Goal: Task Accomplishment & Management: Manage account settings

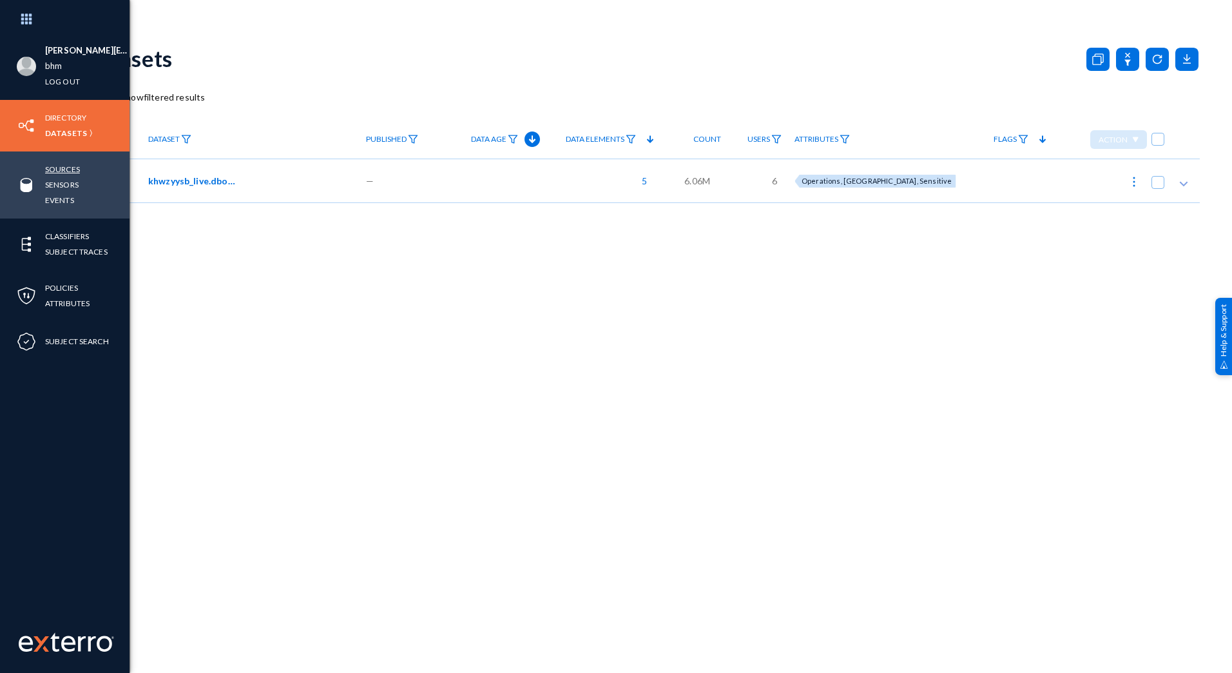
click at [61, 171] on link "Sources" at bounding box center [62, 169] width 35 height 15
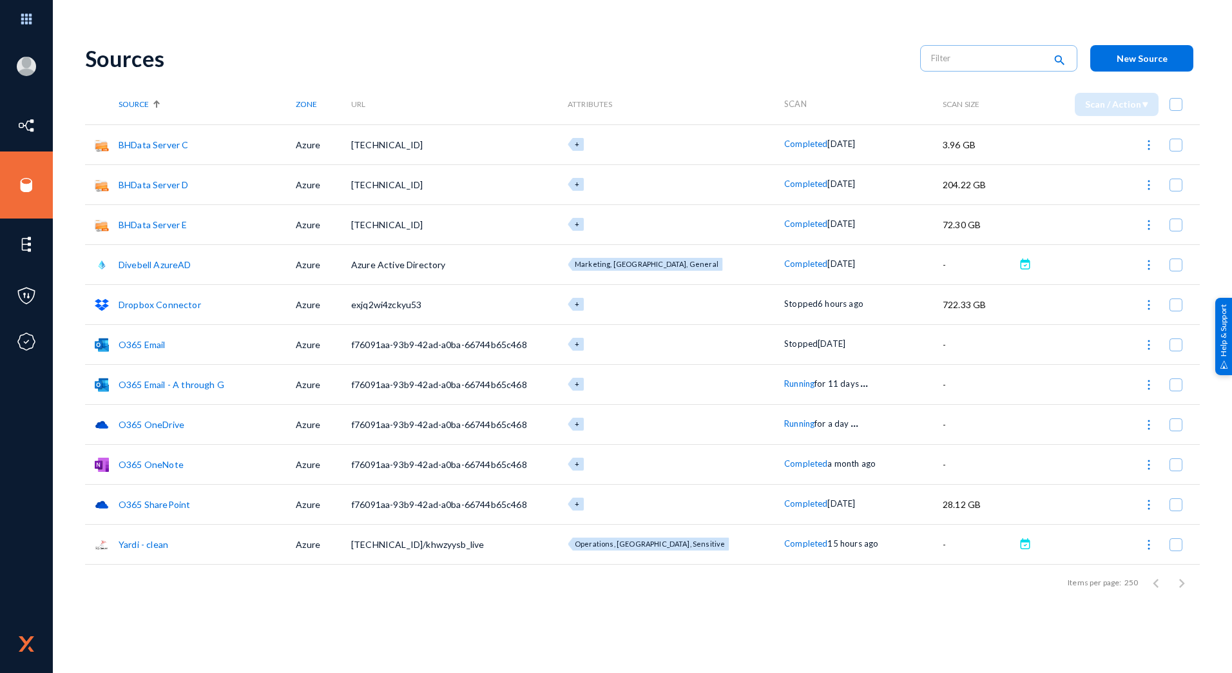
click at [142, 544] on link "Yardi - clean" at bounding box center [144, 544] width 50 height 11
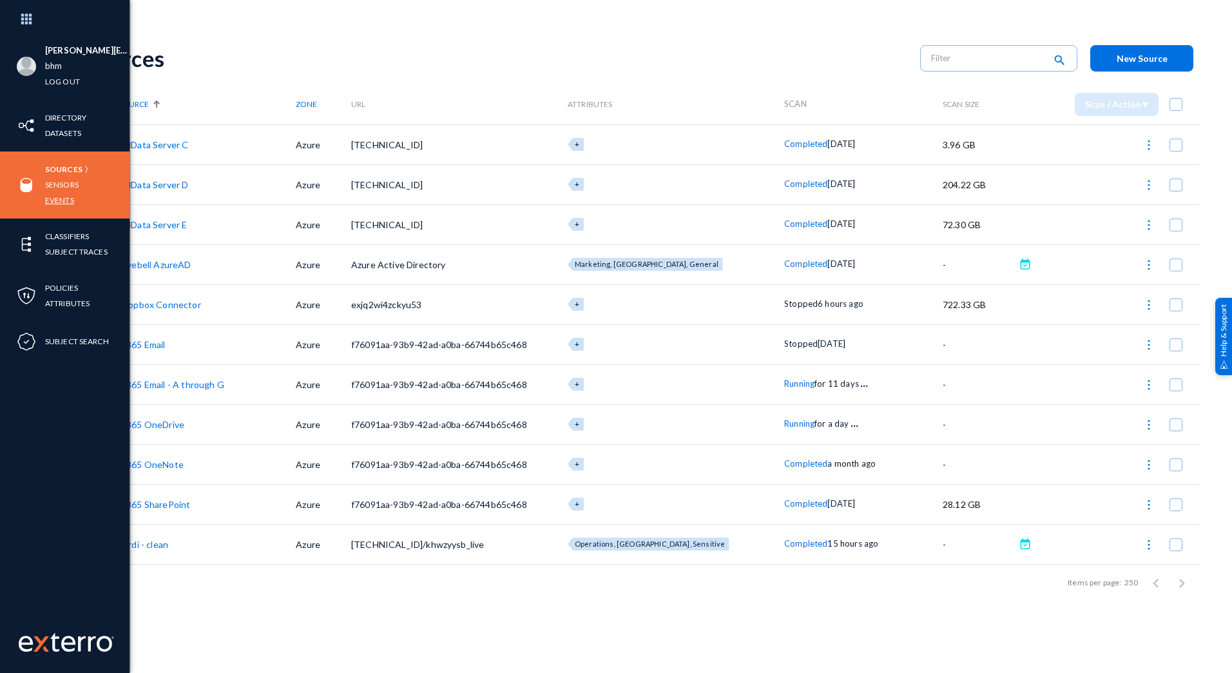
click at [63, 203] on link "Events" at bounding box center [59, 200] width 29 height 15
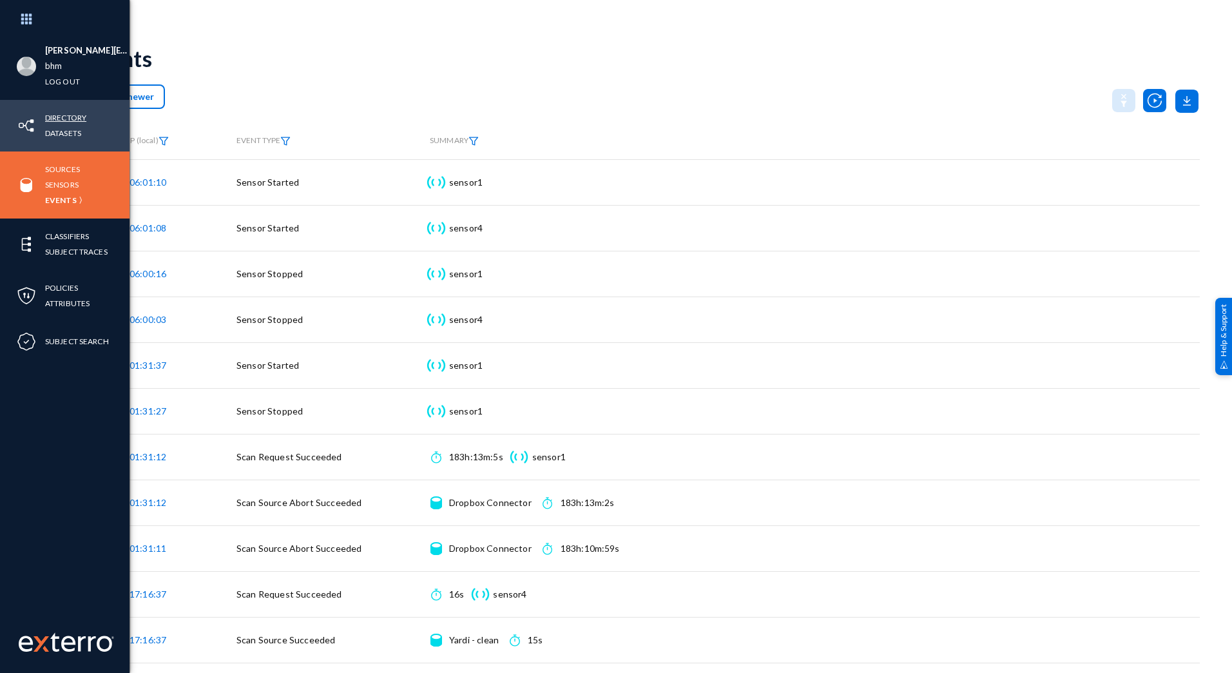
click at [64, 121] on link "Directory" at bounding box center [65, 117] width 41 height 15
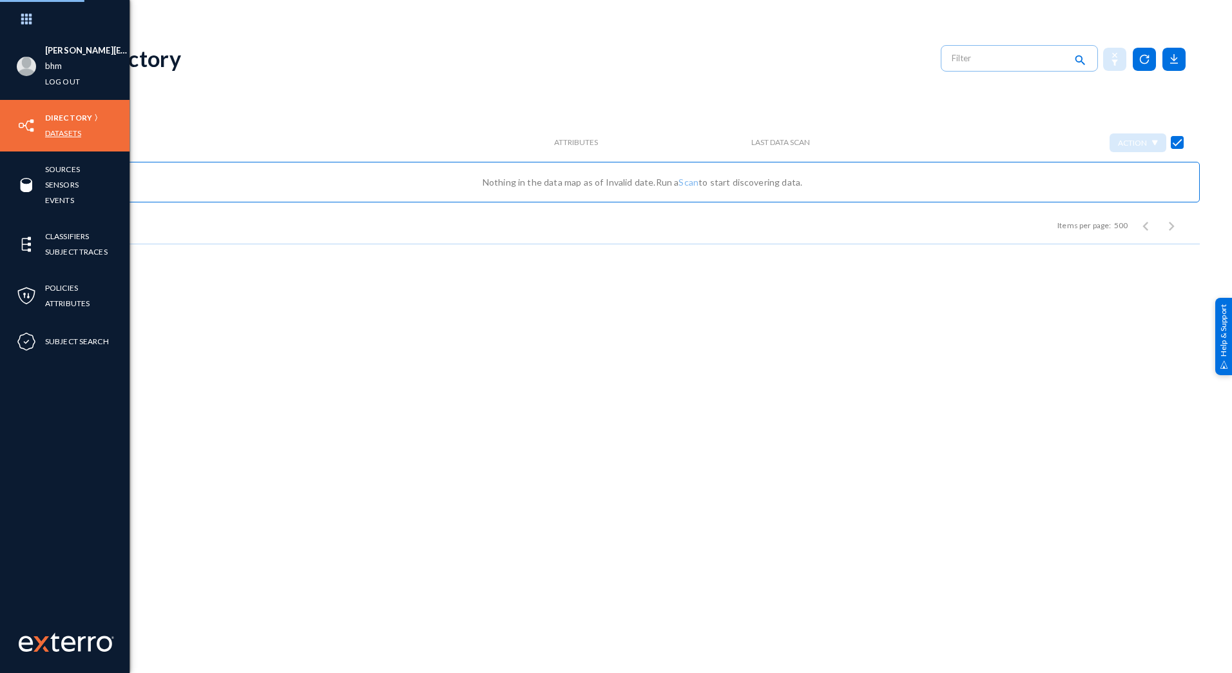
click at [65, 131] on link "Datasets" at bounding box center [63, 133] width 36 height 15
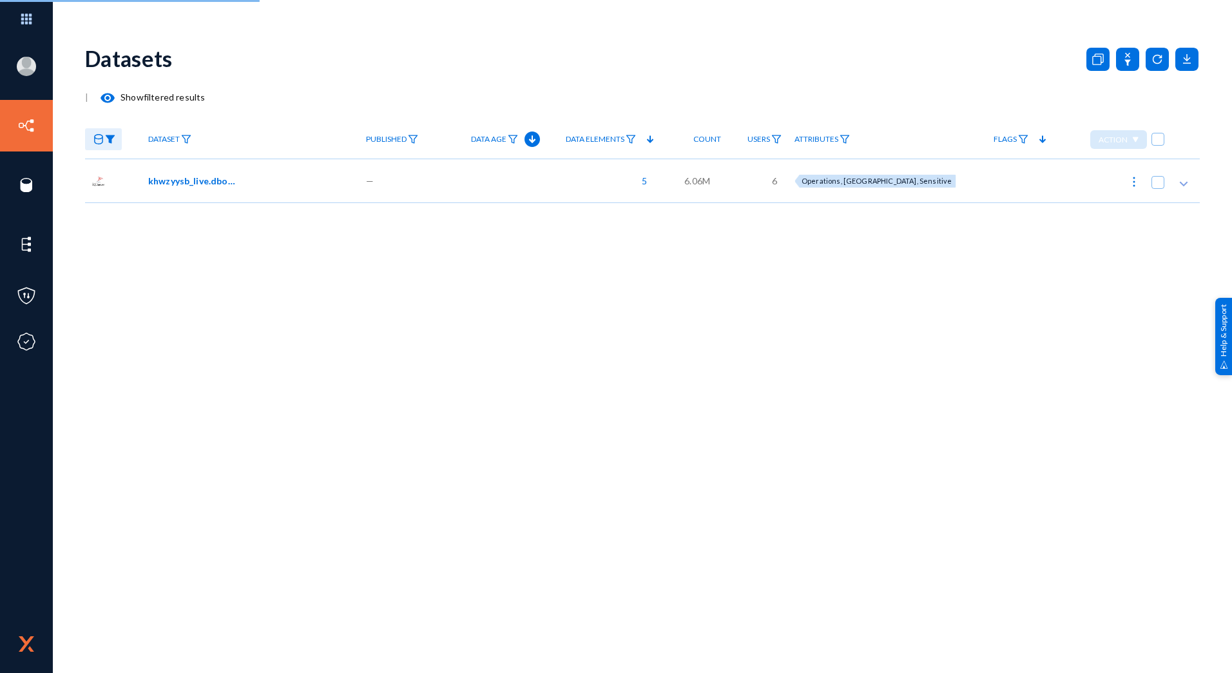
click at [198, 181] on span "khwzyysb_live.dbo.custom_bh_res_clean_data_gg" at bounding box center [191, 181] width 87 height 14
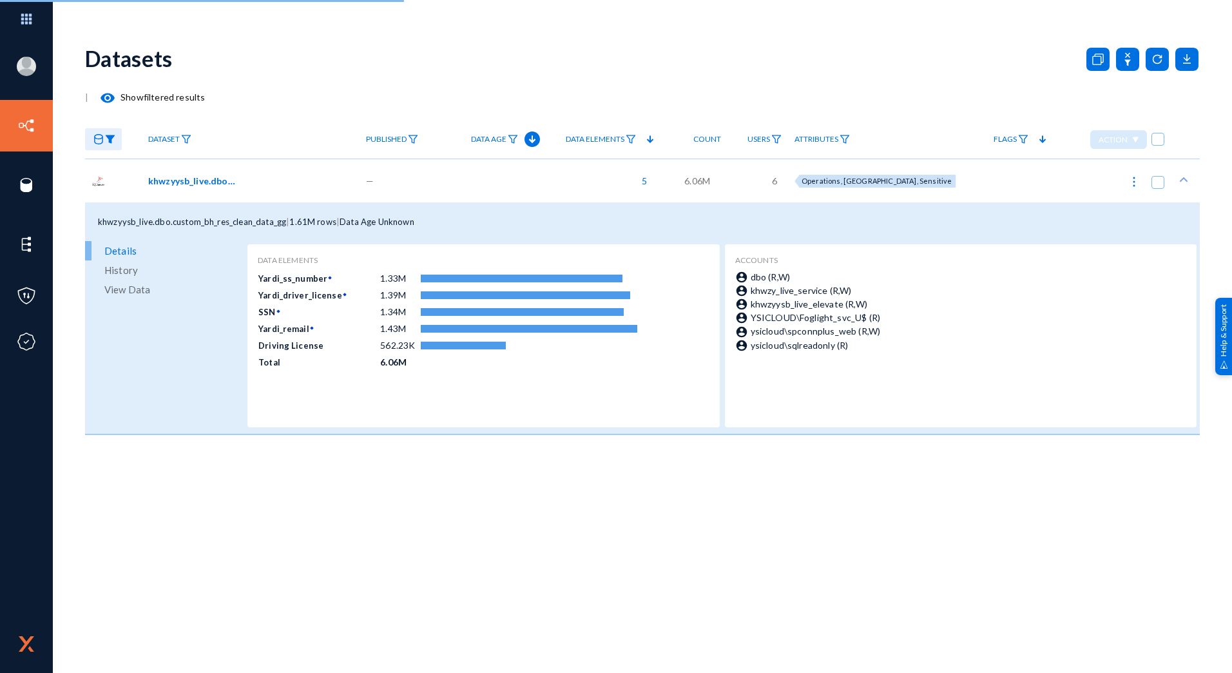
click at [121, 269] on span "History" at bounding box center [121, 269] width 34 height 19
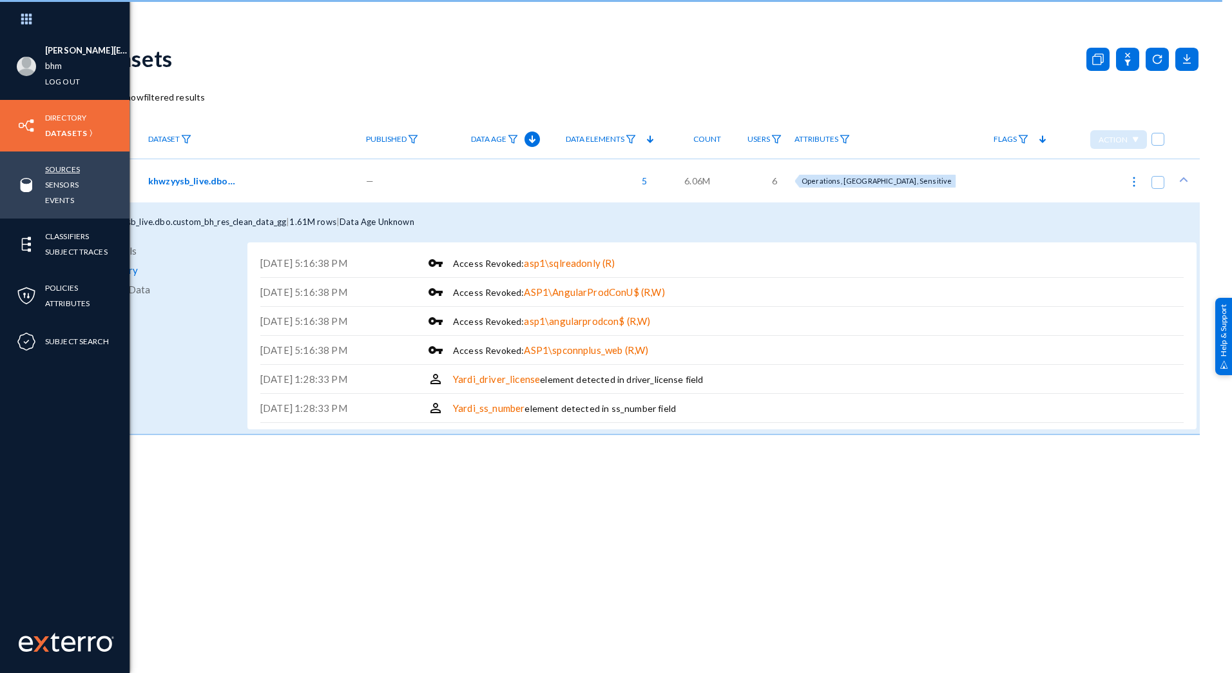
click at [64, 170] on link "Sources" at bounding box center [62, 169] width 35 height 15
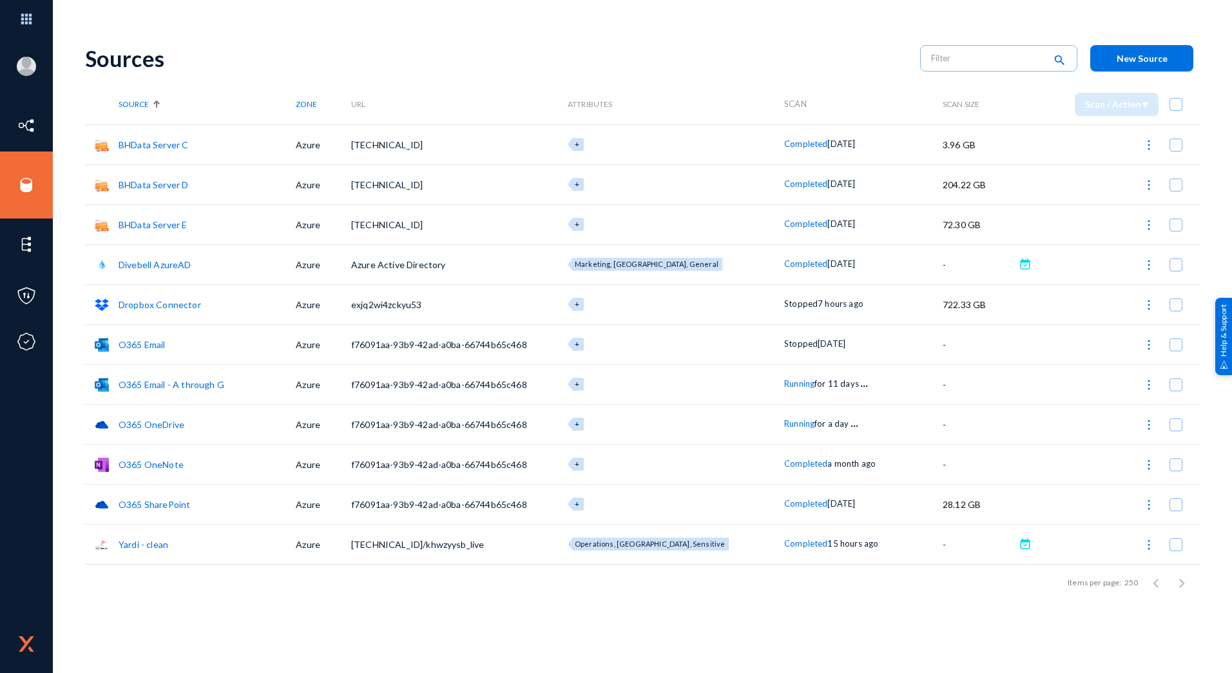
click at [146, 541] on link "Yardi - clean" at bounding box center [144, 544] width 50 height 11
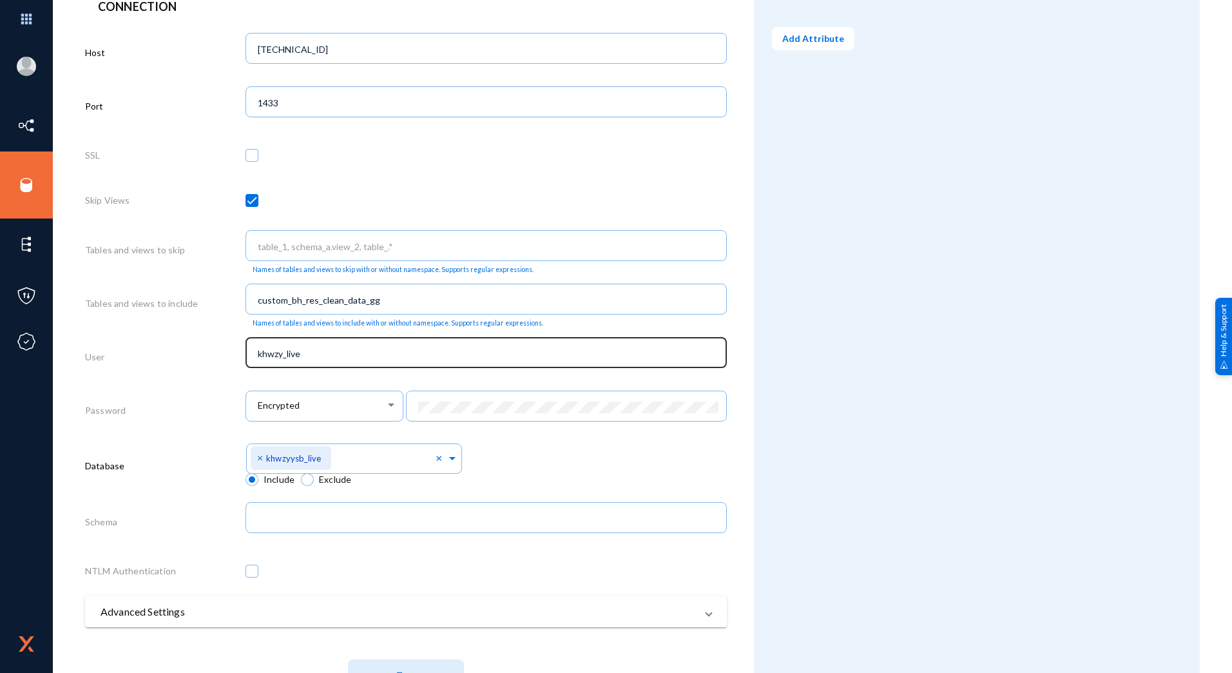
scroll to position [307, 0]
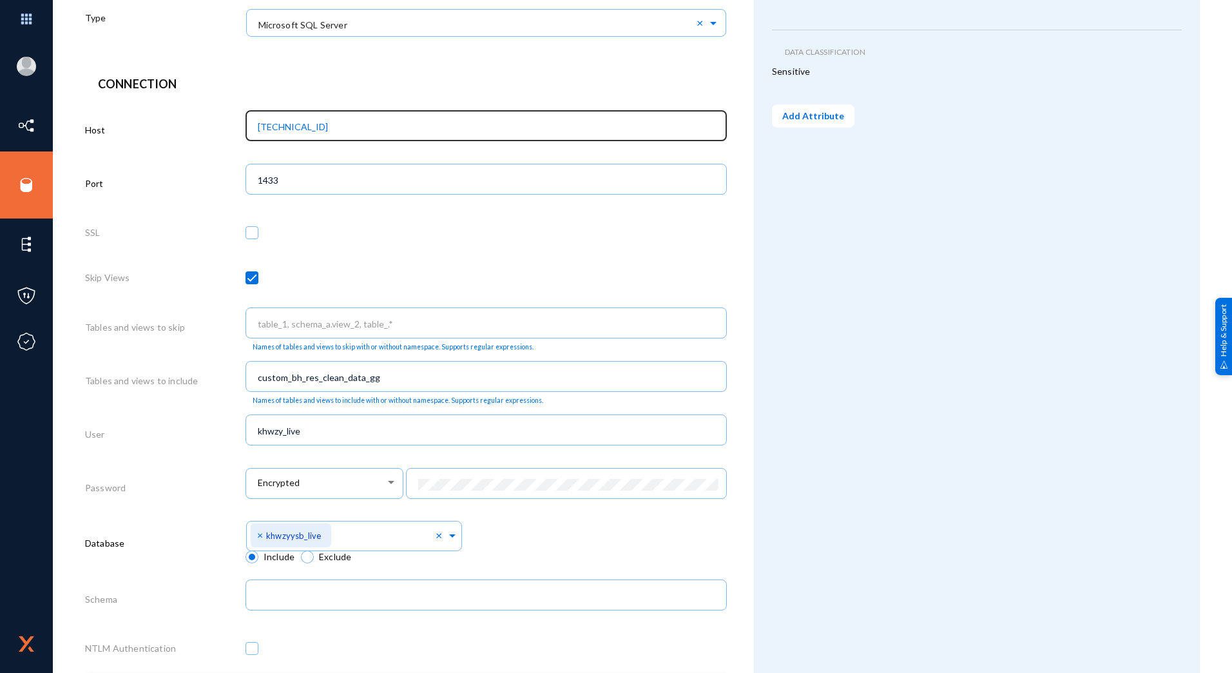
click at [311, 124] on input "[TECHNICAL_ID]" at bounding box center [489, 127] width 463 height 12
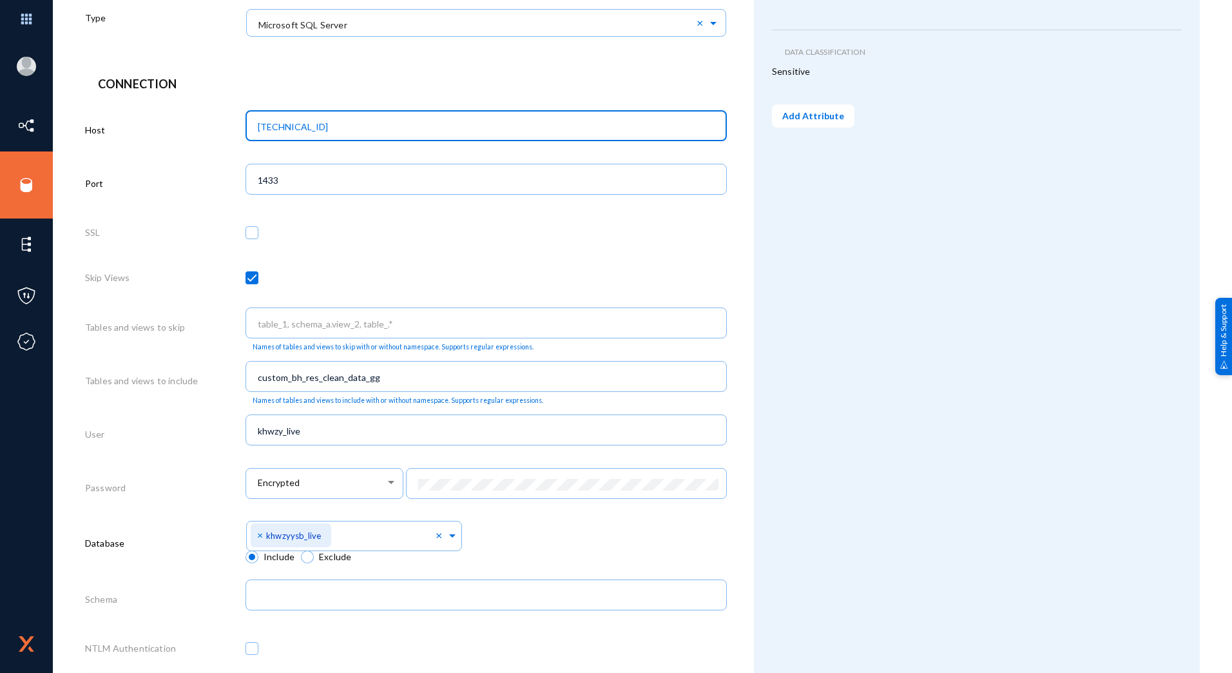
type input "[TECHNICAL_ID]"
click at [186, 481] on div "Password" at bounding box center [165, 489] width 160 height 53
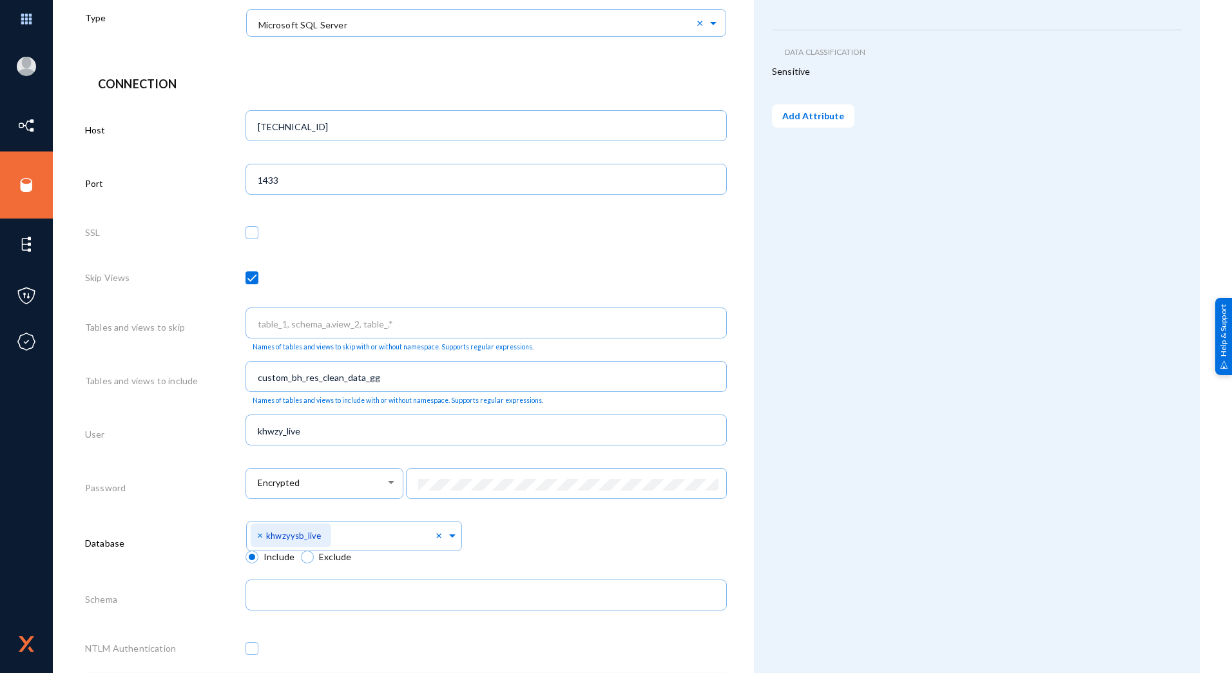
scroll to position [436, 0]
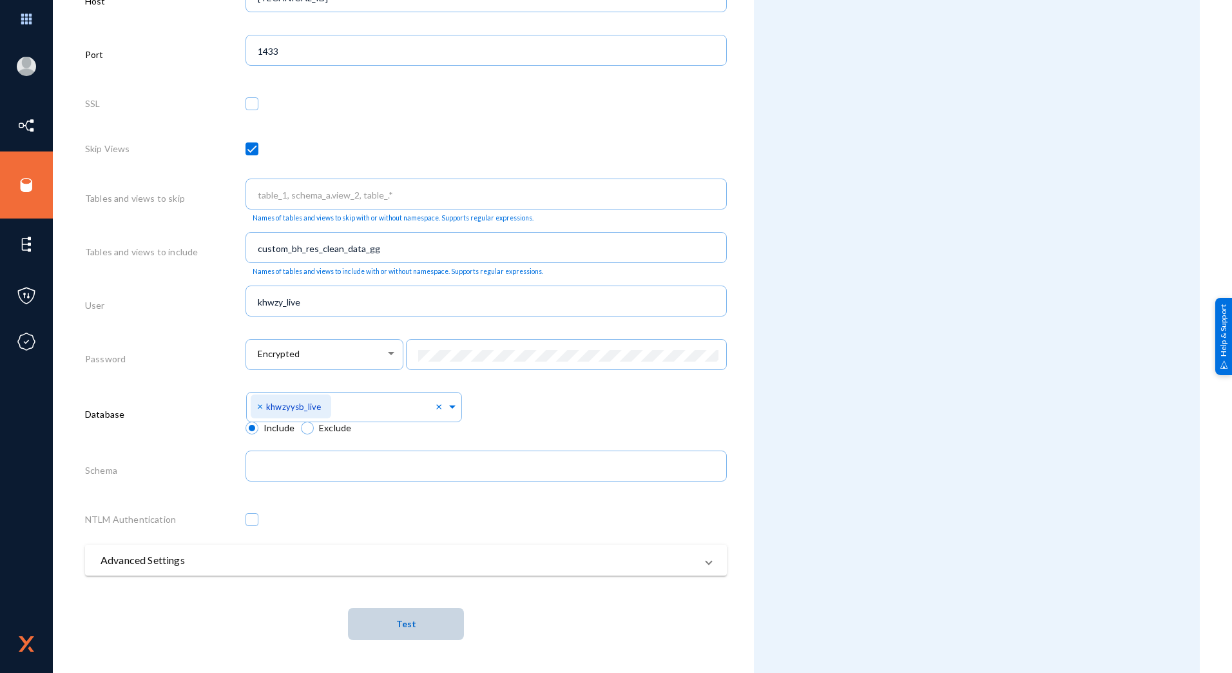
click at [396, 620] on span "Test" at bounding box center [406, 624] width 20 height 11
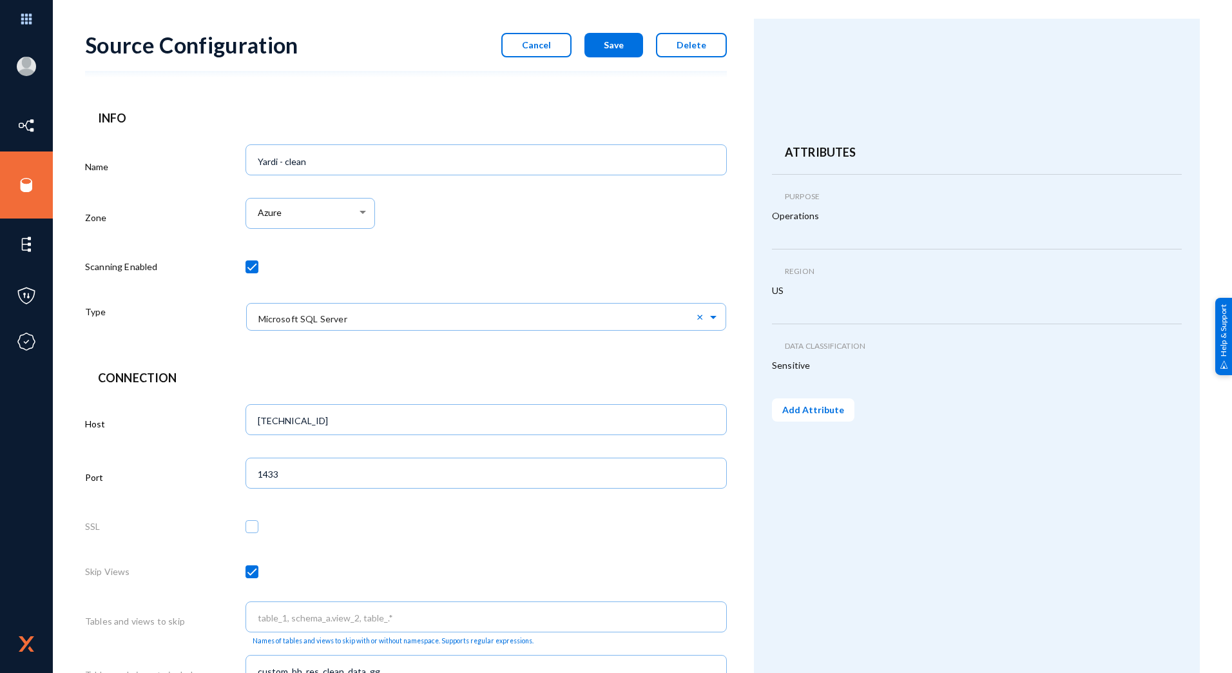
scroll to position [0, 0]
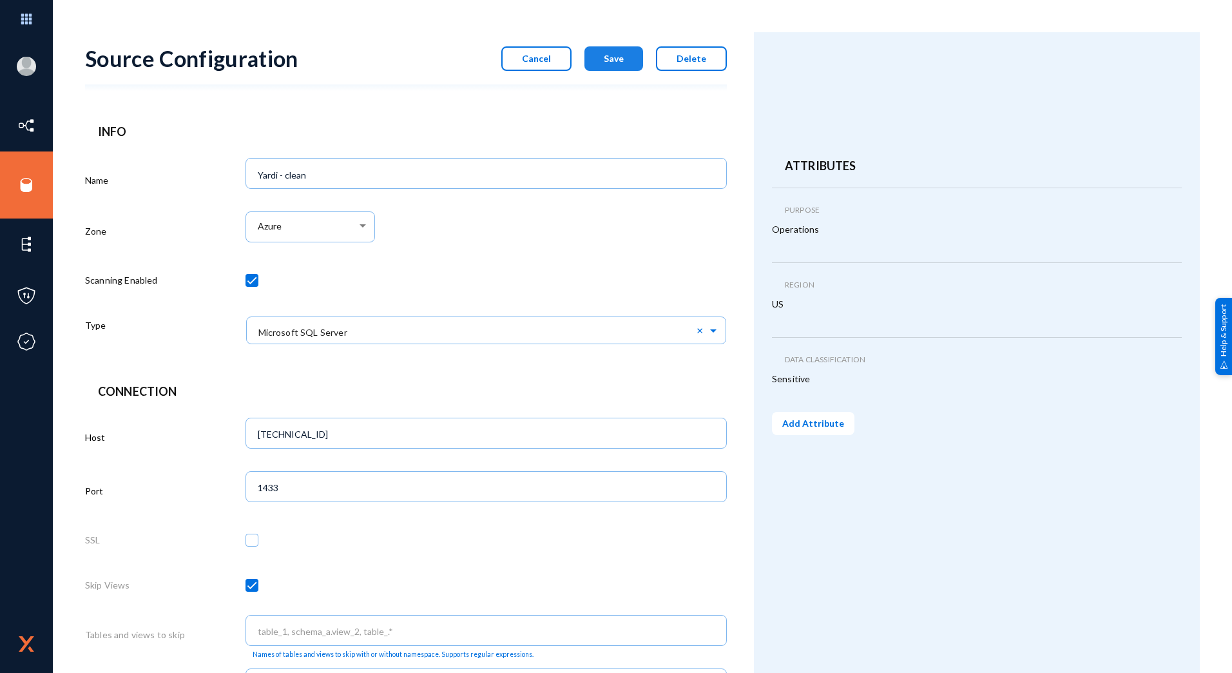
click at [608, 57] on span "Save" at bounding box center [614, 58] width 20 height 11
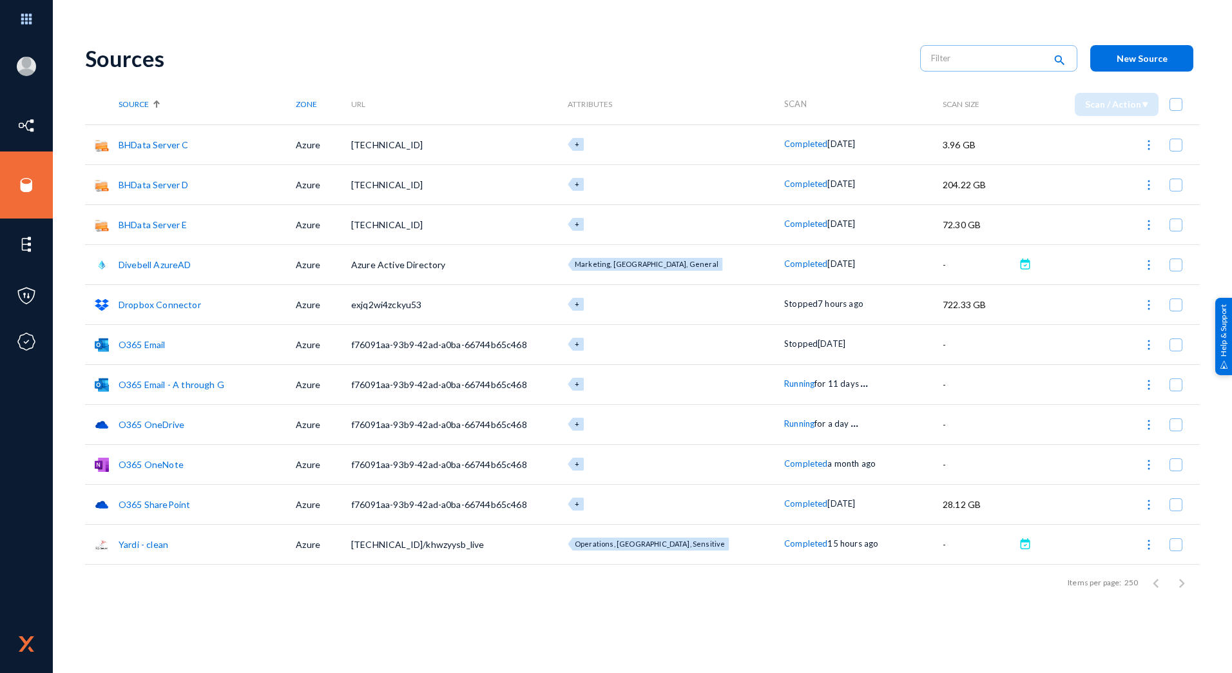
click at [1136, 541] on button at bounding box center [1149, 544] width 26 height 26
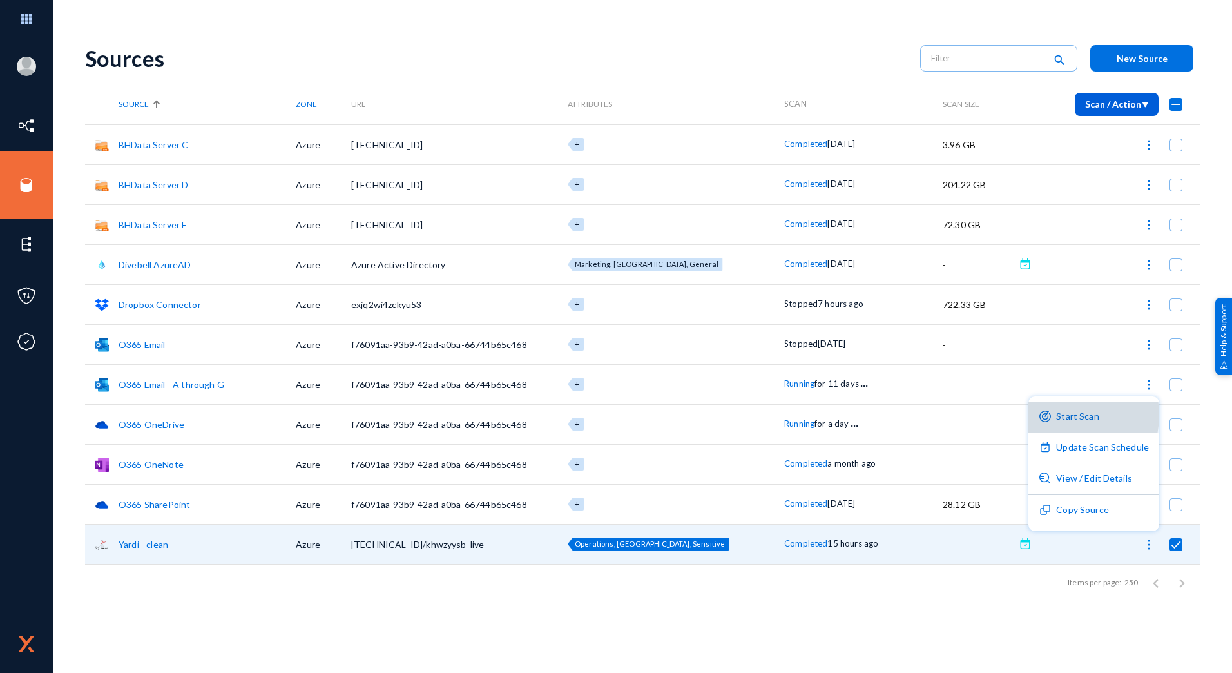
click at [1061, 415] on button "Start Scan" at bounding box center [1094, 417] width 131 height 31
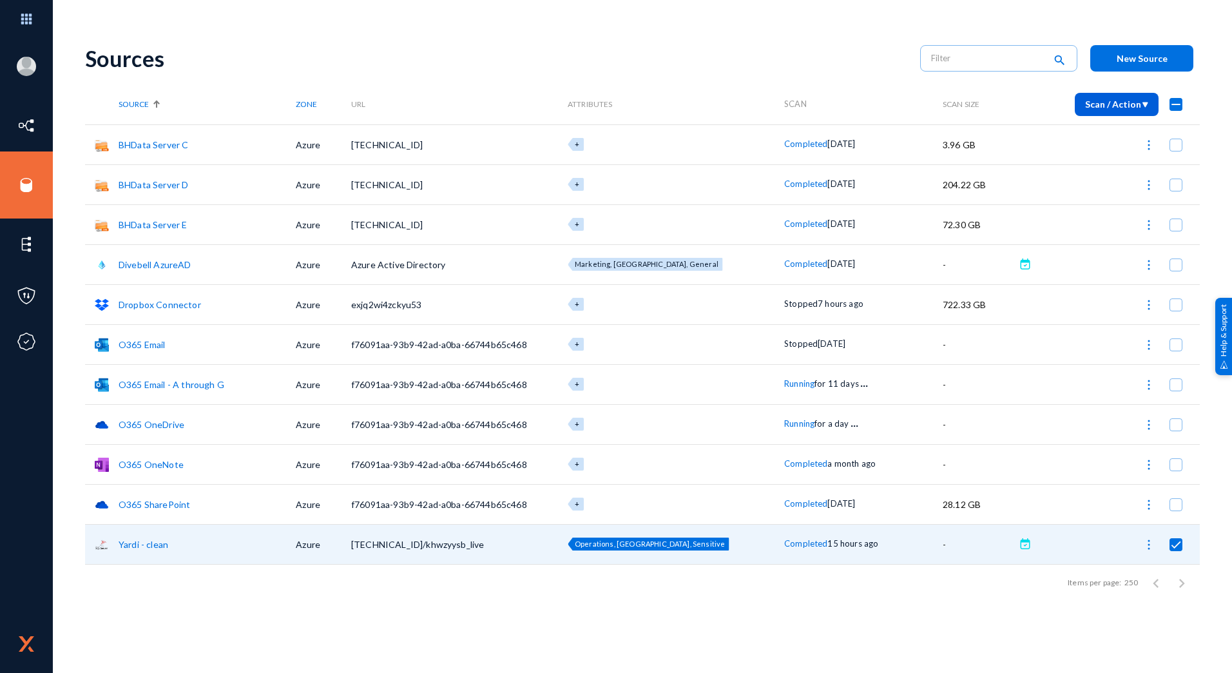
checkbox input "false"
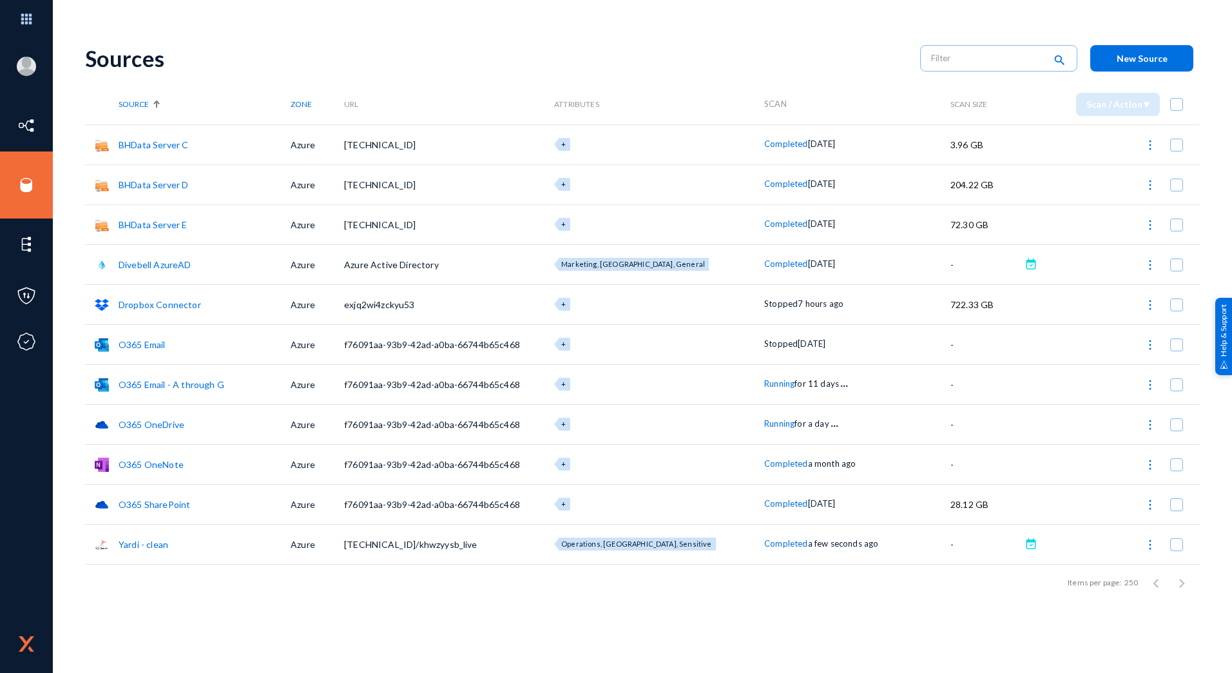
click at [136, 545] on link "Yardi - clean" at bounding box center [144, 544] width 50 height 11
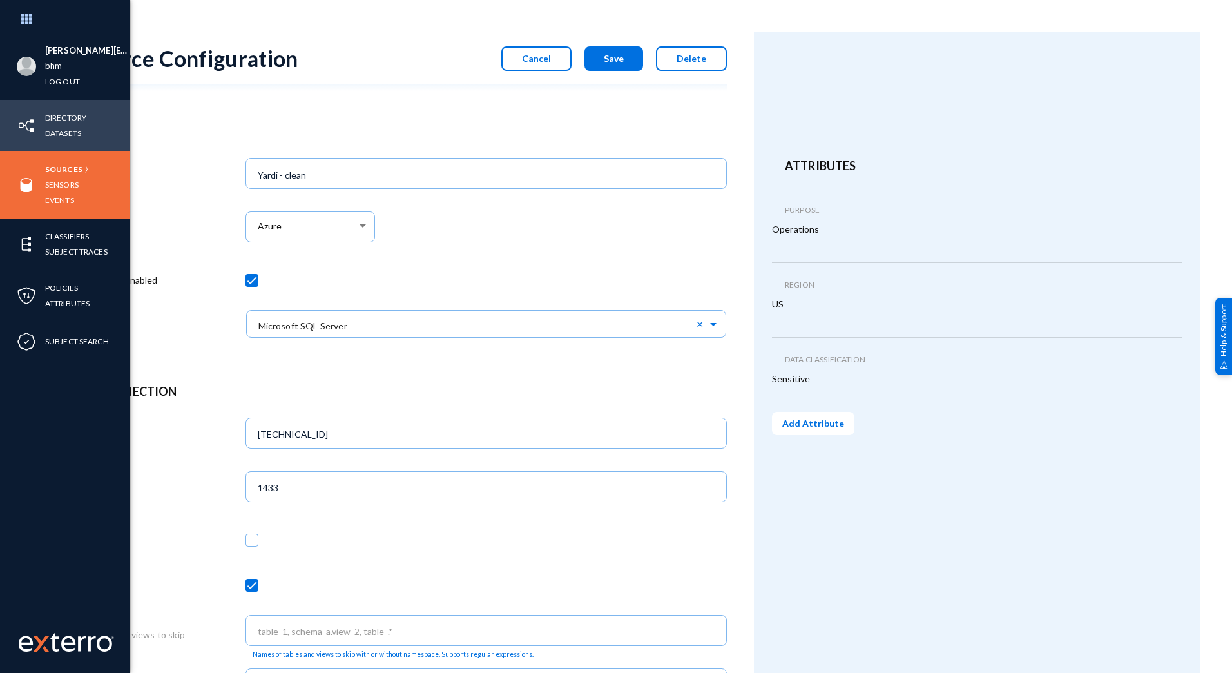
click at [58, 133] on link "Datasets" at bounding box center [63, 133] width 36 height 15
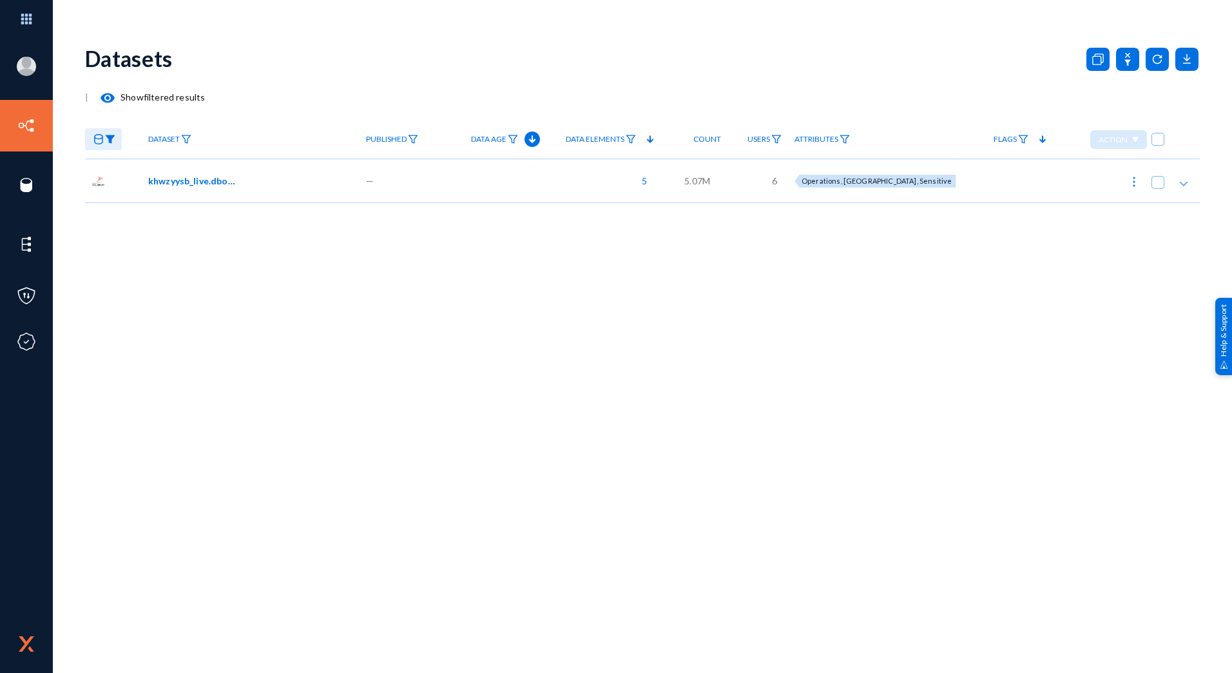
click at [186, 182] on span "khwzyysb_live.dbo.custom_bh_res_clean_data_gg" at bounding box center [191, 181] width 87 height 14
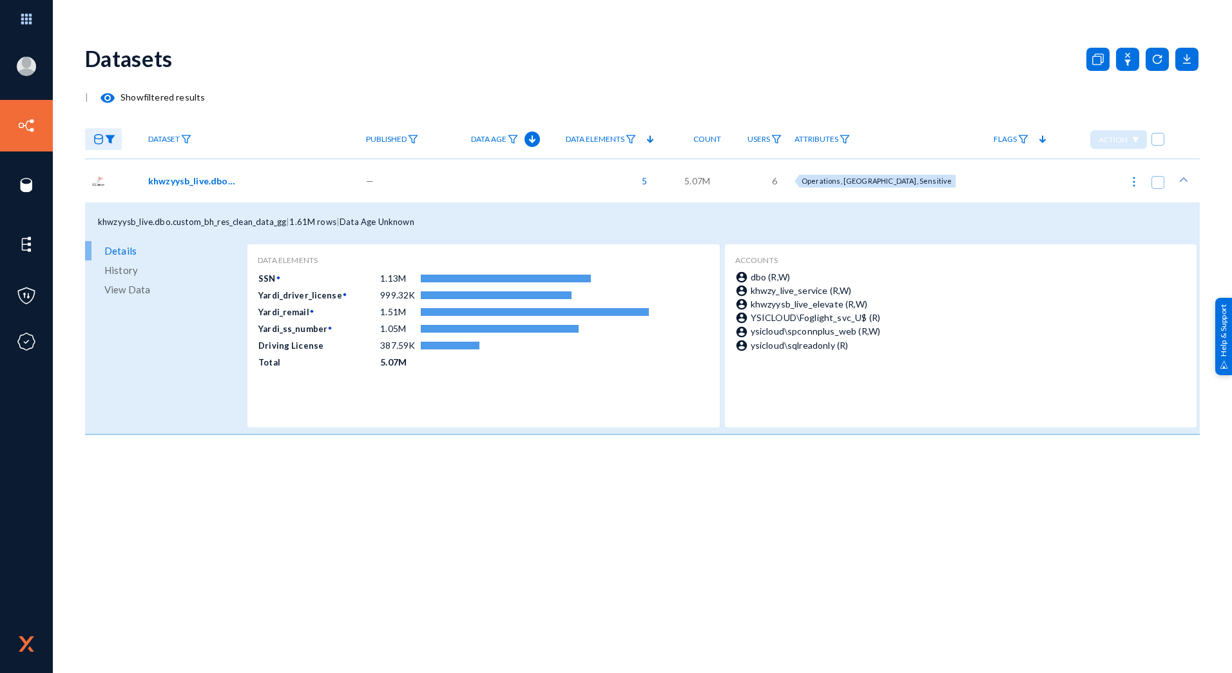
click at [110, 266] on span "History" at bounding box center [121, 269] width 34 height 19
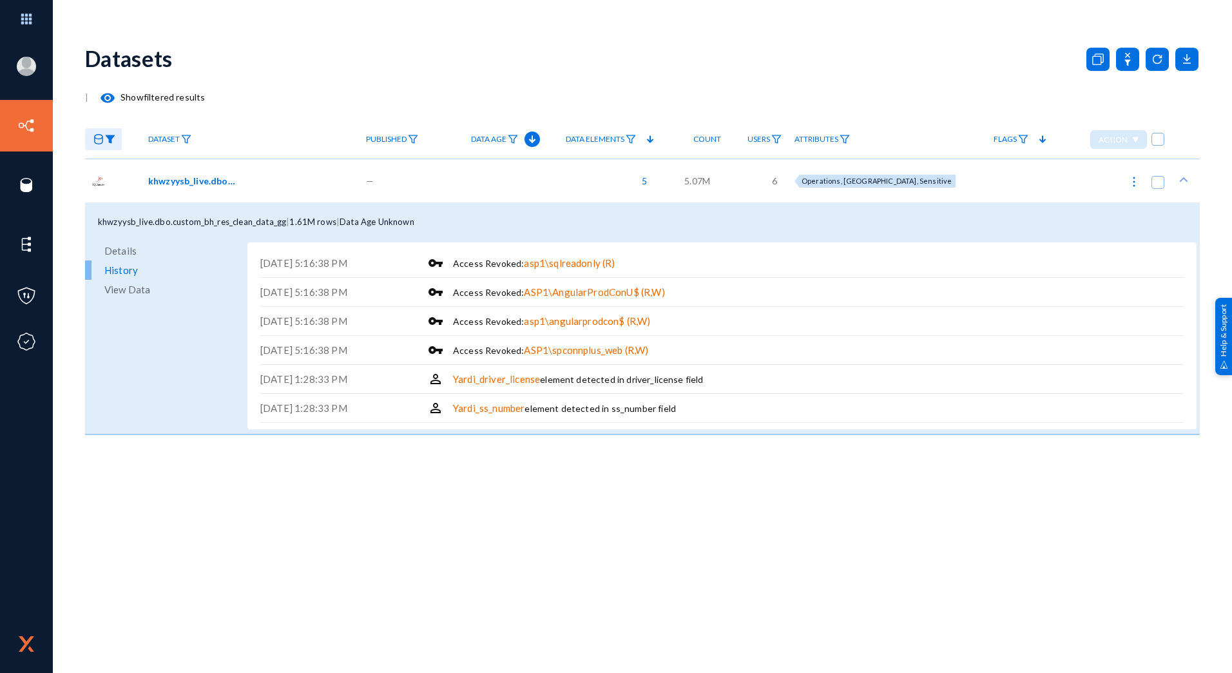
click at [126, 287] on span "View Data" at bounding box center [127, 289] width 46 height 19
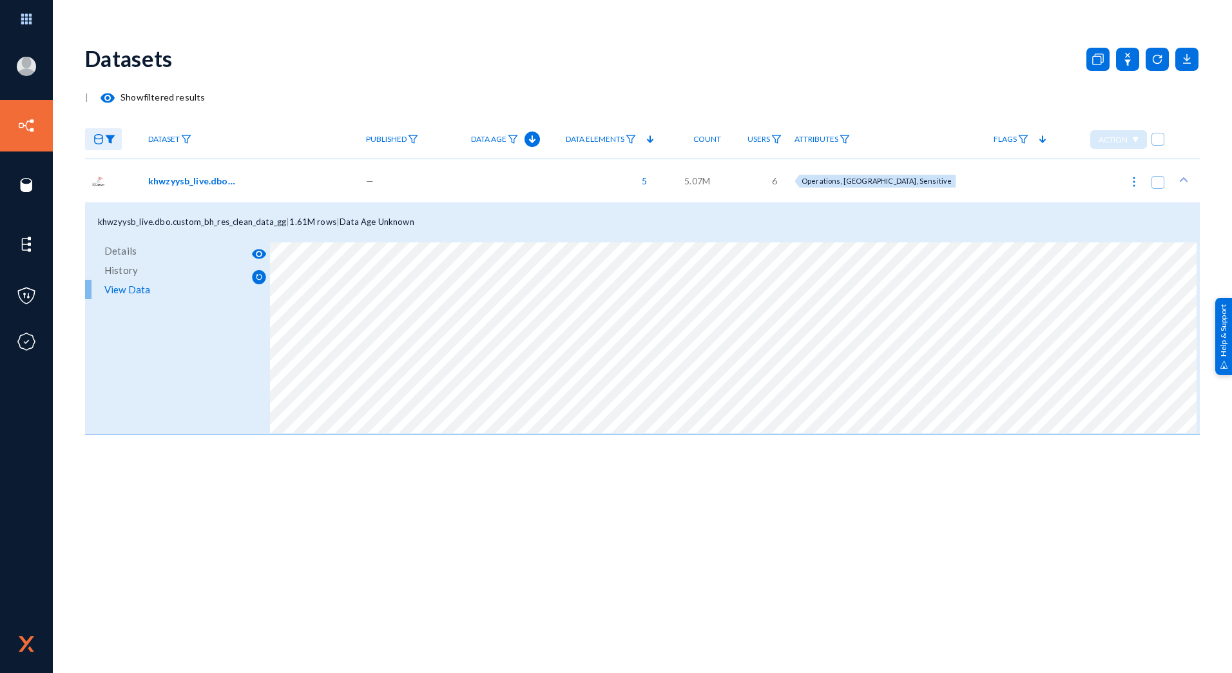
click at [121, 248] on span "Details" at bounding box center [120, 250] width 32 height 19
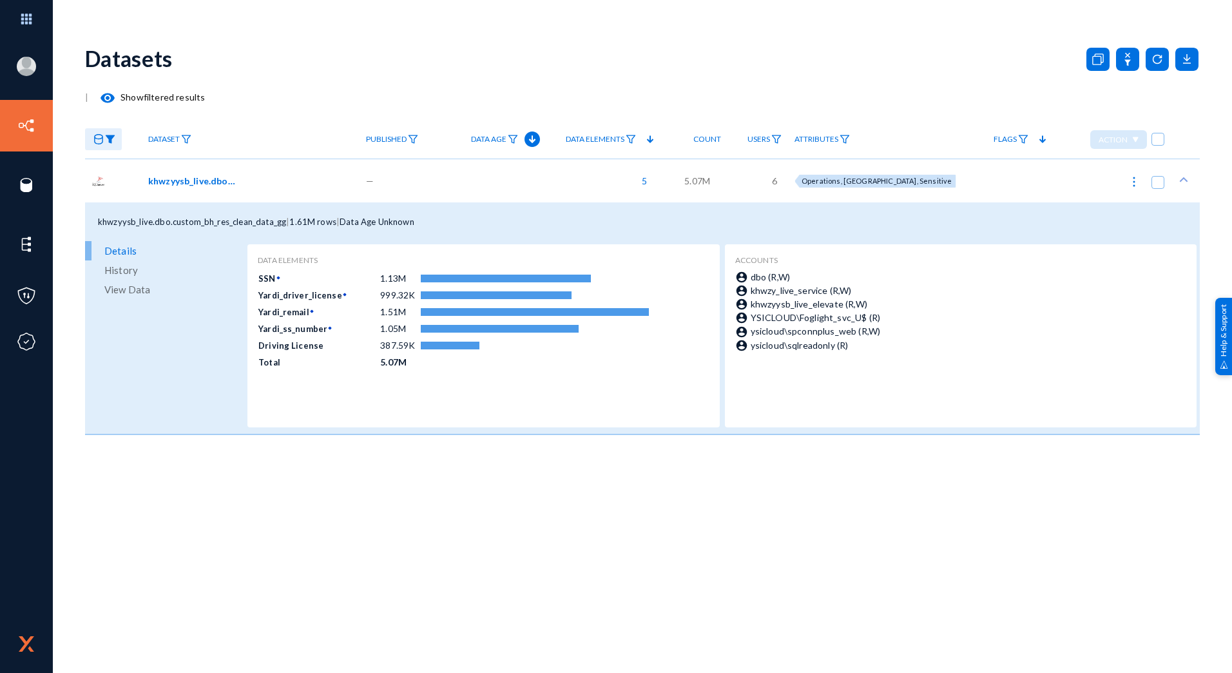
click at [132, 268] on span "History" at bounding box center [121, 269] width 34 height 19
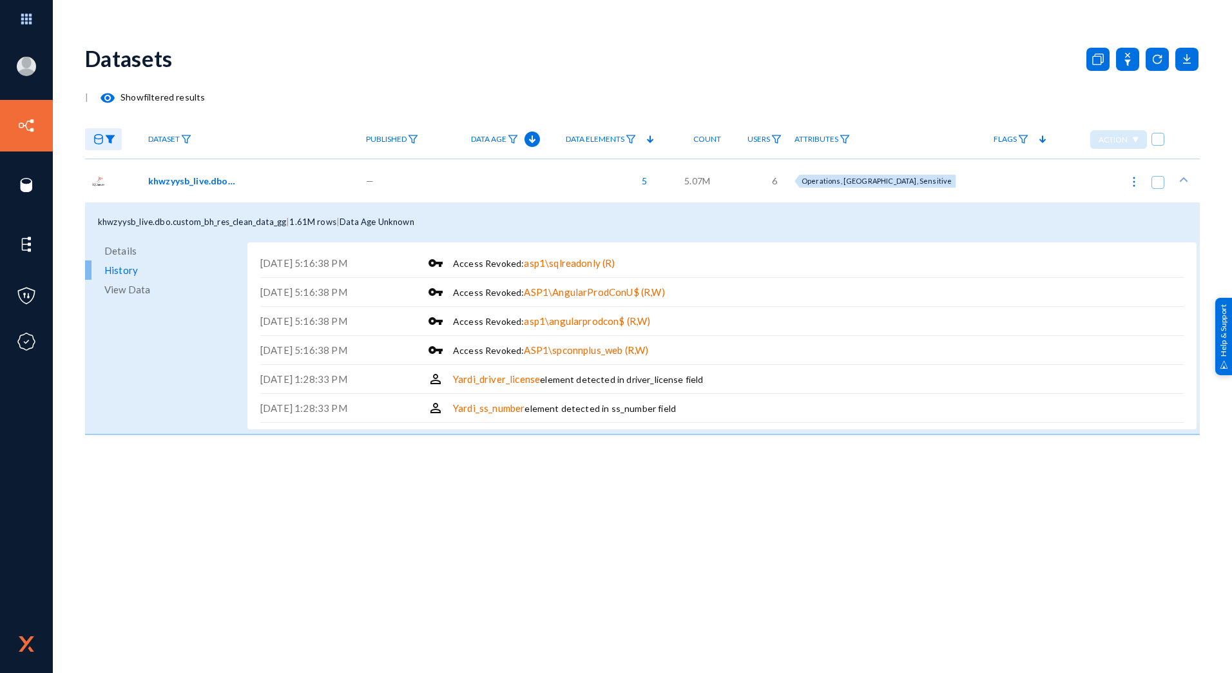
click at [117, 292] on span "View Data" at bounding box center [127, 289] width 46 height 19
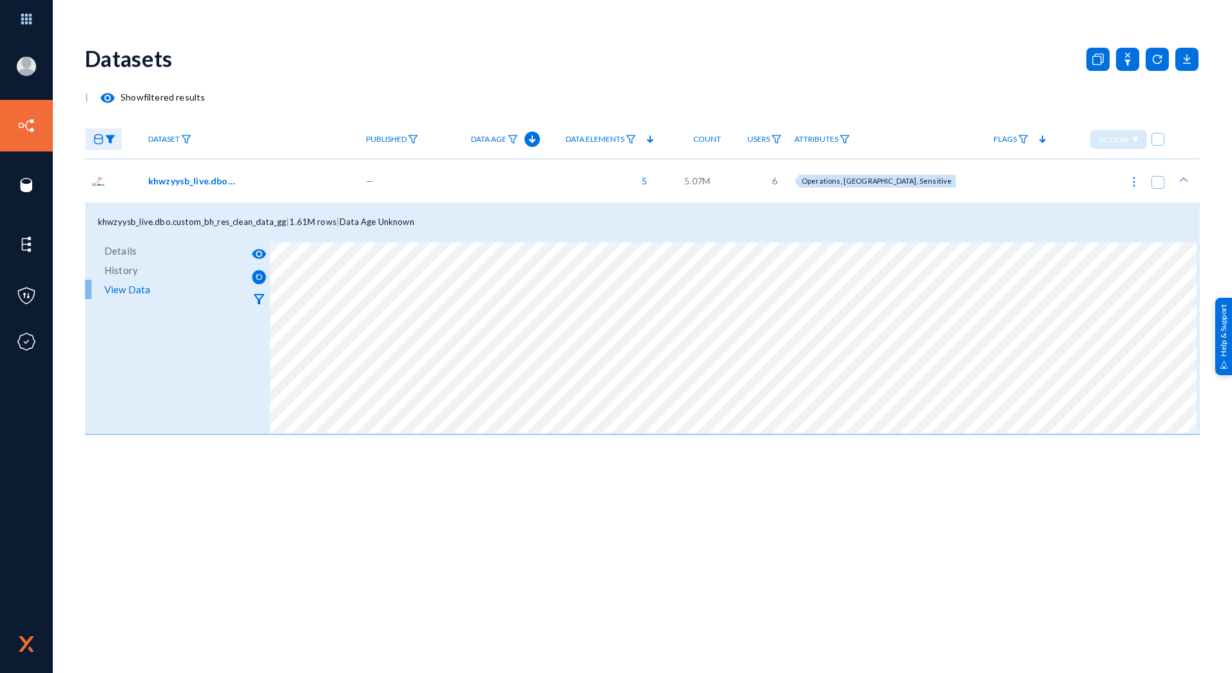
click at [128, 271] on span "History" at bounding box center [121, 269] width 34 height 19
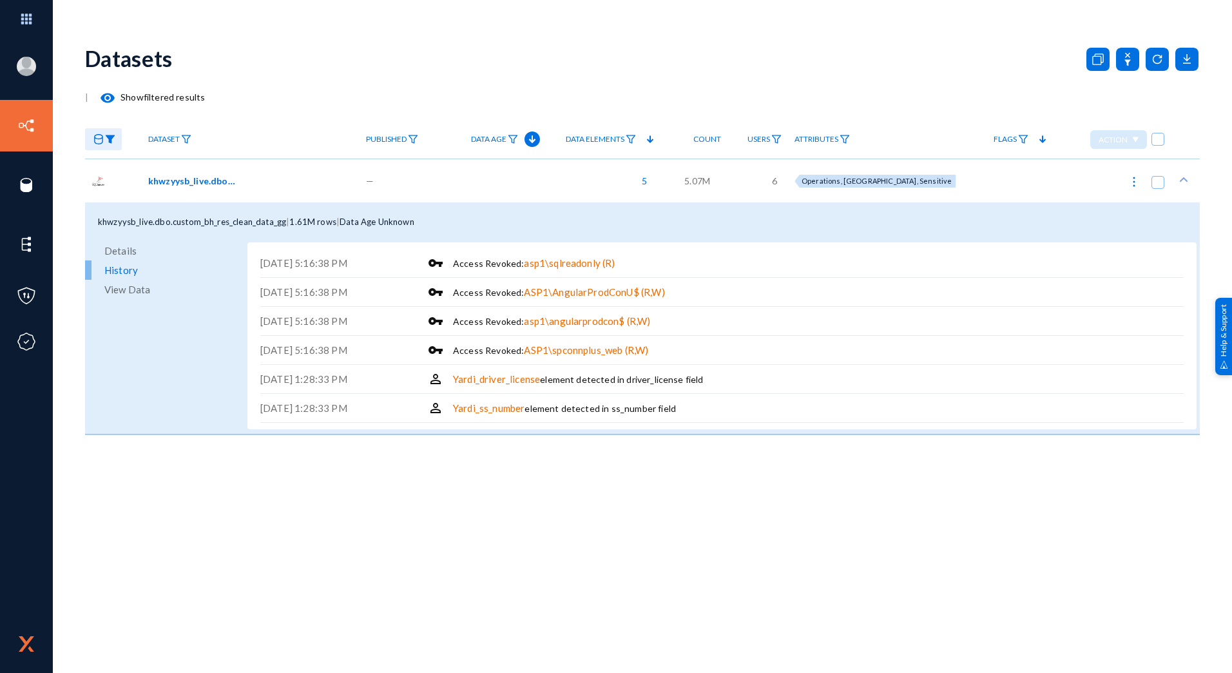
click at [117, 253] on span "Details" at bounding box center [120, 250] width 32 height 19
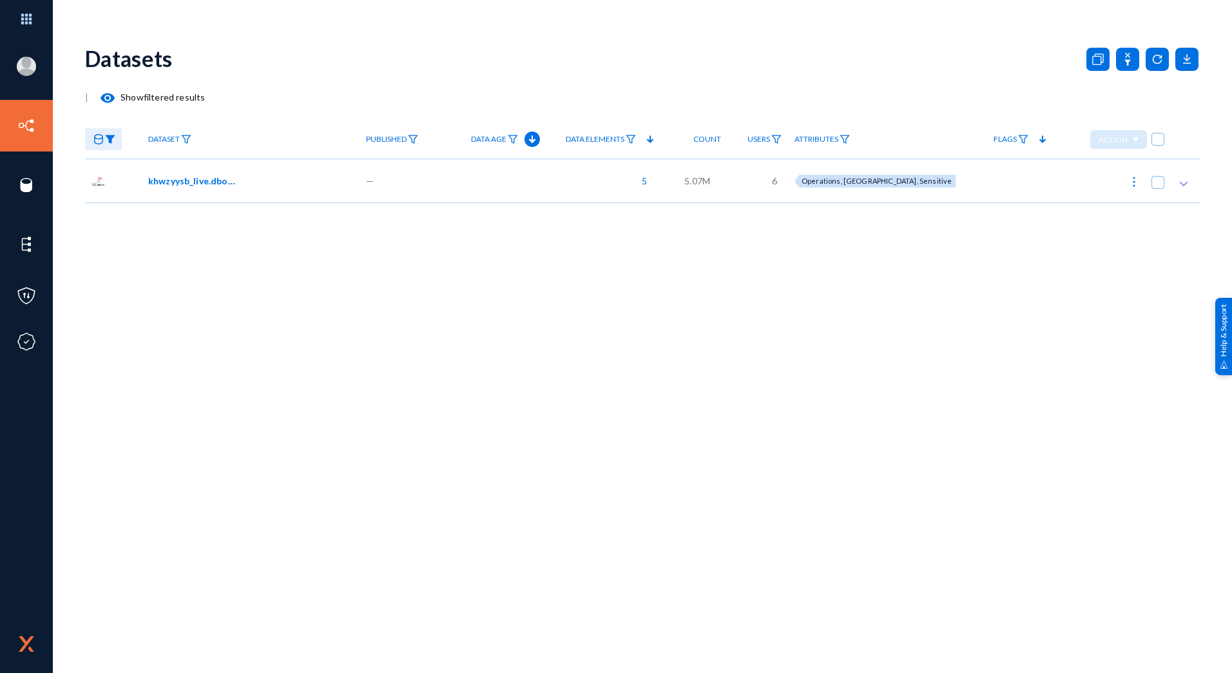
click at [186, 180] on span "khwzyysb_live.dbo.custom_bh_res_clean_data_gg" at bounding box center [191, 181] width 87 height 14
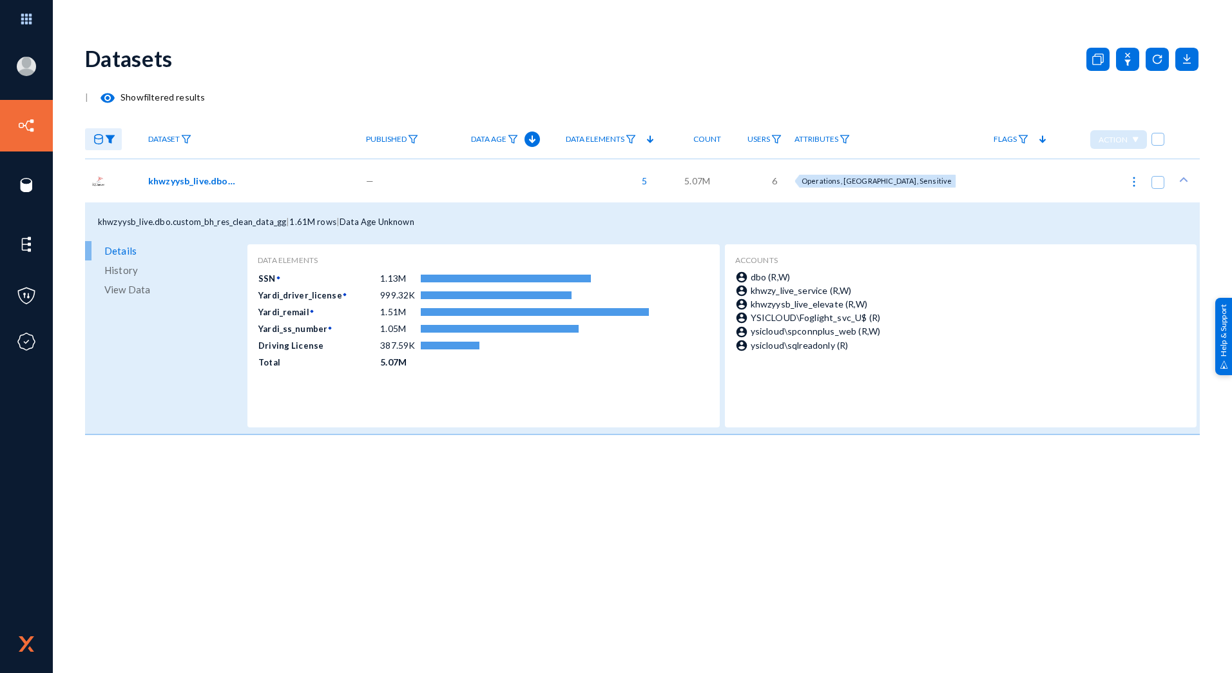
click at [119, 284] on span "View Data" at bounding box center [127, 289] width 46 height 19
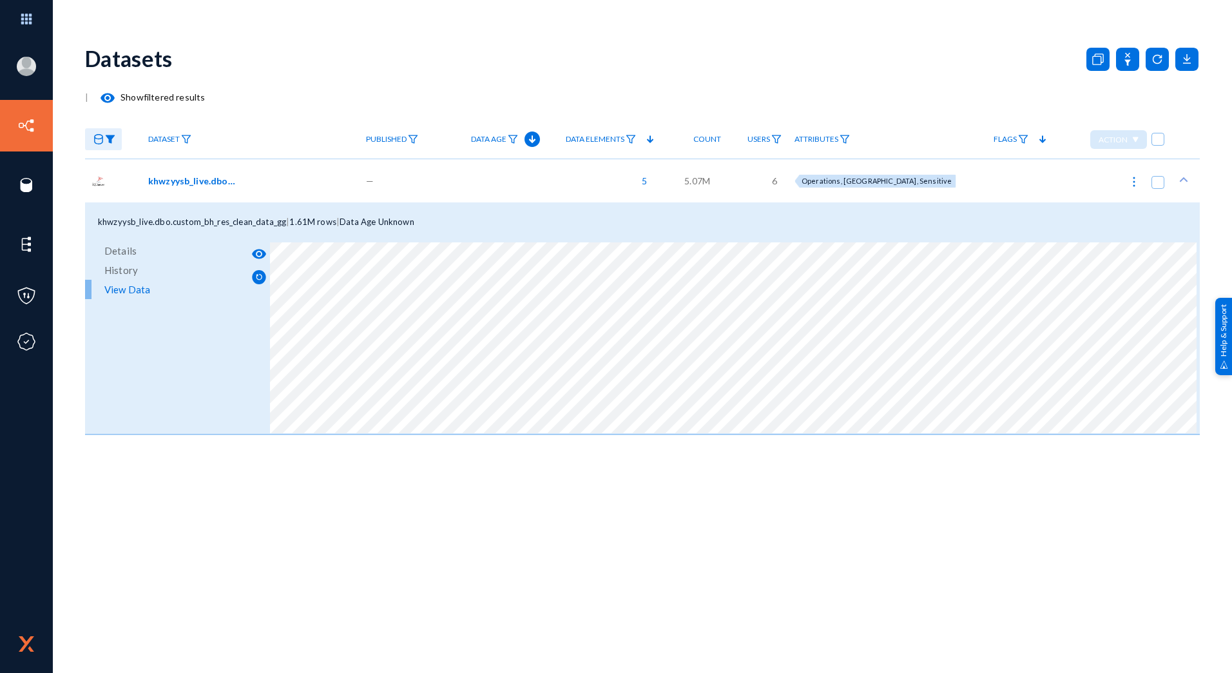
click at [119, 269] on span "History" at bounding box center [121, 269] width 34 height 19
